Goal: Task Accomplishment & Management: Manage account settings

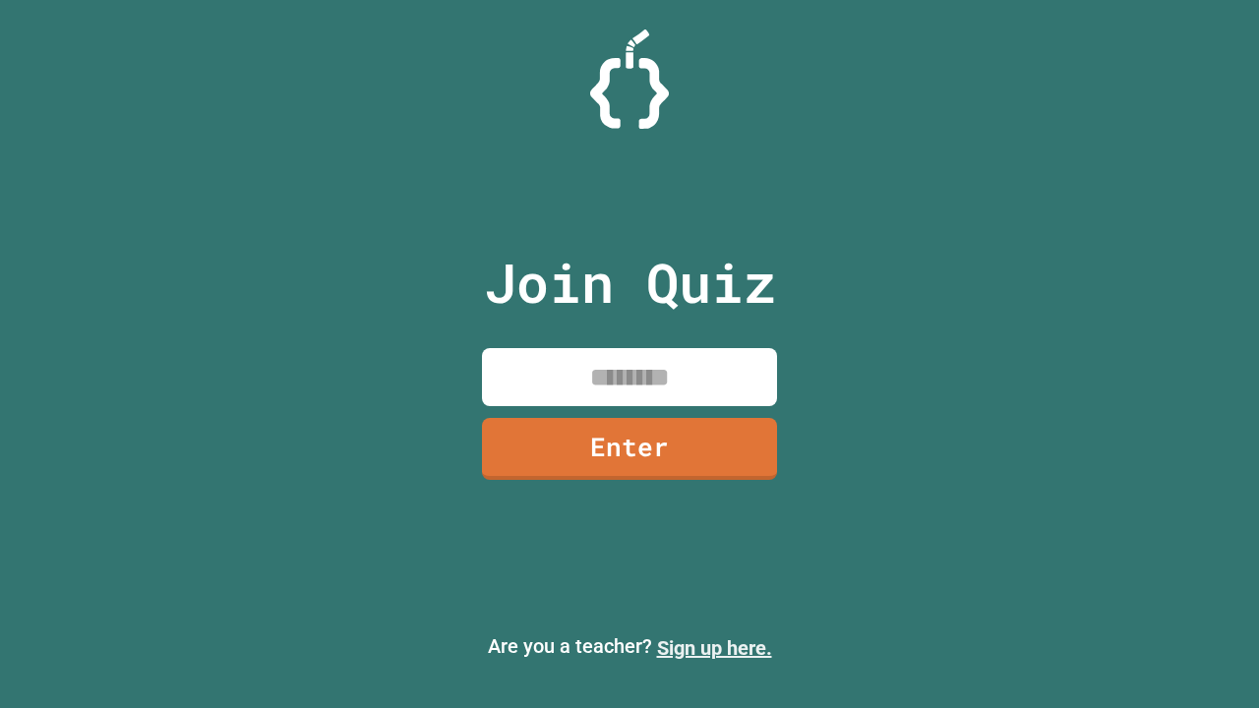
click at [714, 648] on link "Sign up here." at bounding box center [714, 649] width 115 height 24
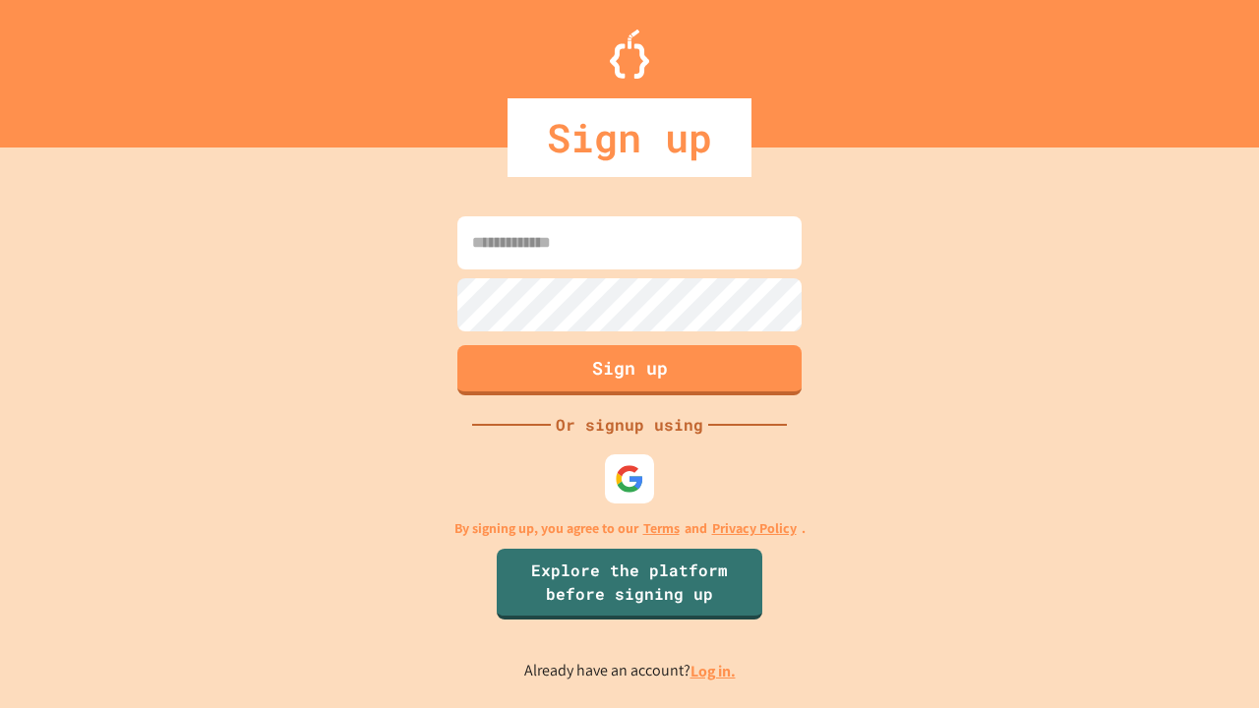
click at [714, 671] on link "Log in." at bounding box center [713, 671] width 45 height 21
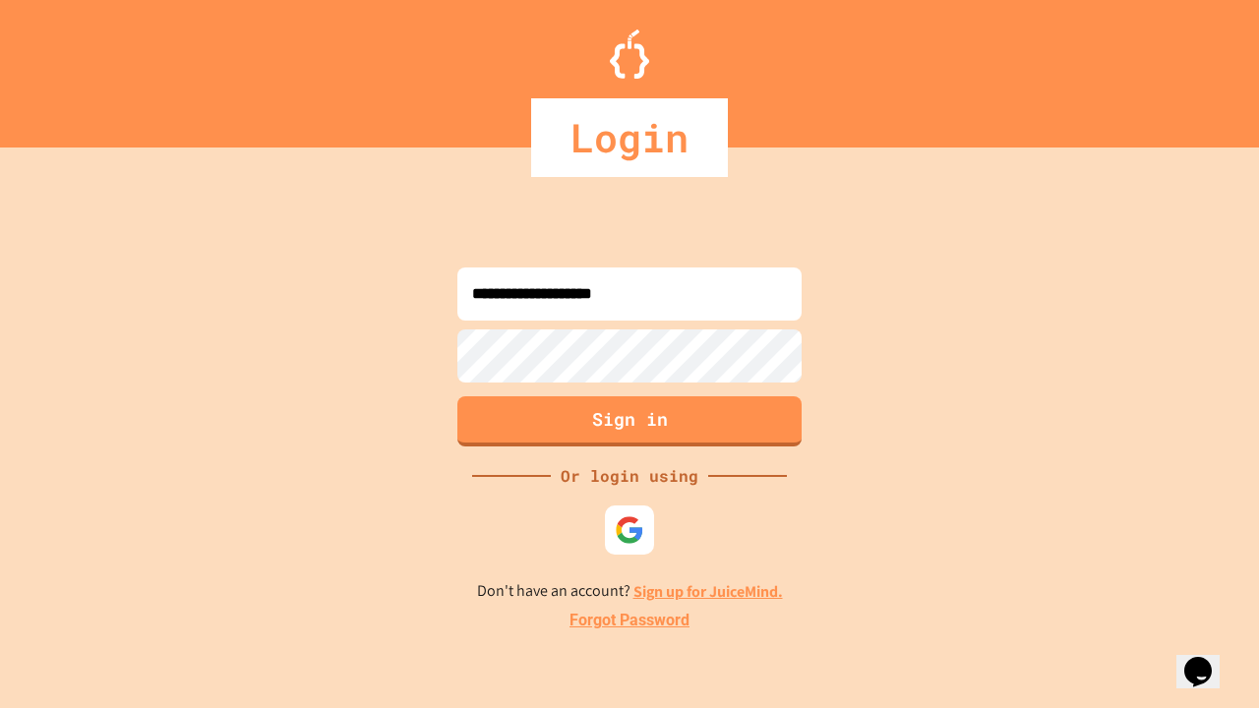
type input "**********"
